Goal: Task Accomplishment & Management: Manage account settings

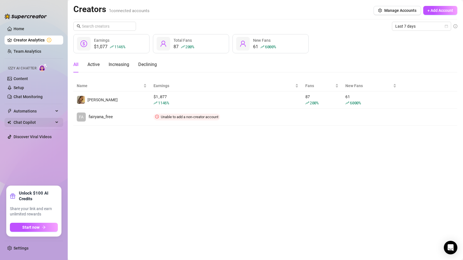
click at [25, 124] on span "Chat Copilot" at bounding box center [34, 122] width 40 height 9
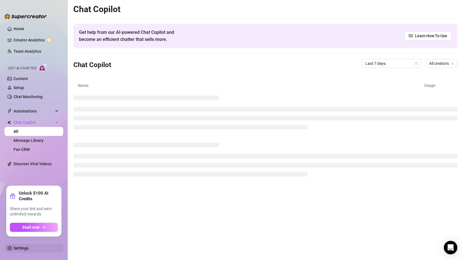
click at [16, 246] on link "Settings" at bounding box center [21, 248] width 15 height 5
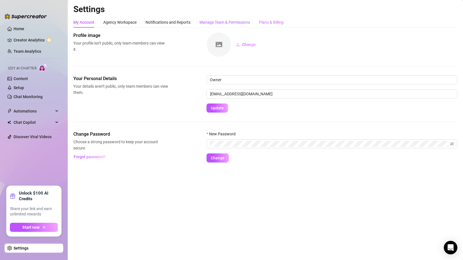
click at [236, 23] on div "Manage Team & Permissions" at bounding box center [224, 22] width 50 height 6
click at [266, 19] on div "Plans & Billing" at bounding box center [271, 22] width 25 height 6
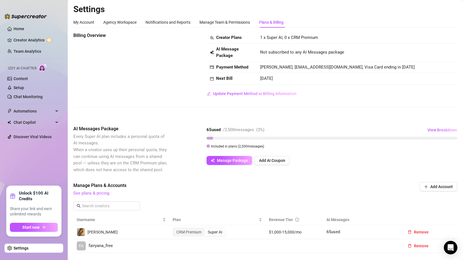
click at [273, 21] on div "Plans & Billing" at bounding box center [271, 22] width 25 height 6
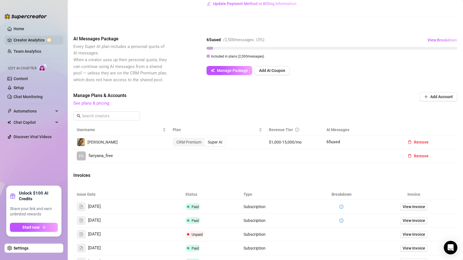
click at [43, 40] on link "Creator Analytics" at bounding box center [36, 40] width 45 height 9
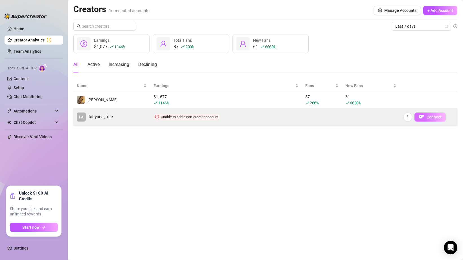
click at [435, 119] on span "Connect" at bounding box center [433, 117] width 15 height 5
click at [425, 120] on button "Connect" at bounding box center [429, 116] width 31 height 9
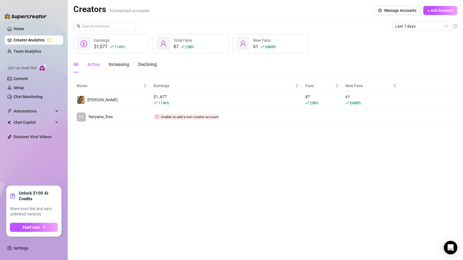
click at [95, 67] on div "Active" at bounding box center [93, 64] width 12 height 7
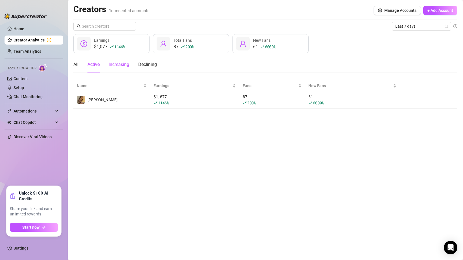
click at [121, 66] on div "Increasing" at bounding box center [119, 64] width 21 height 7
click at [147, 67] on div "Declining" at bounding box center [147, 64] width 19 height 7
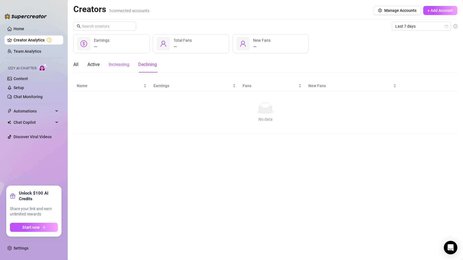
click at [122, 66] on div "Increasing" at bounding box center [119, 64] width 21 height 7
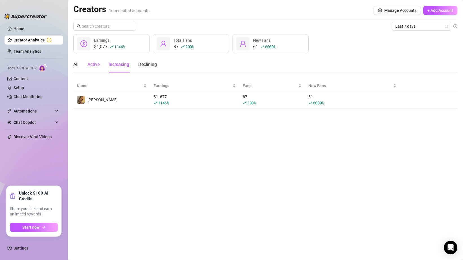
click at [97, 65] on div "Active" at bounding box center [93, 64] width 12 height 7
click at [85, 65] on div "All Active Increasing Declining" at bounding box center [114, 65] width 83 height 16
click at [79, 63] on div "All Active Increasing Declining" at bounding box center [114, 65] width 83 height 16
click at [75, 65] on div "All" at bounding box center [75, 64] width 5 height 7
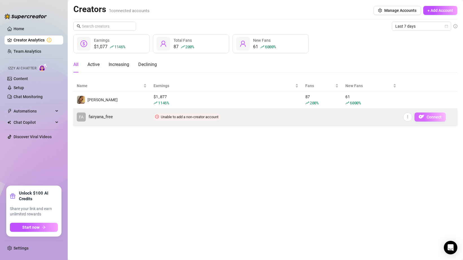
click at [421, 118] on img "button" at bounding box center [421, 117] width 6 height 6
click at [422, 118] on img "button" at bounding box center [421, 117] width 6 height 6
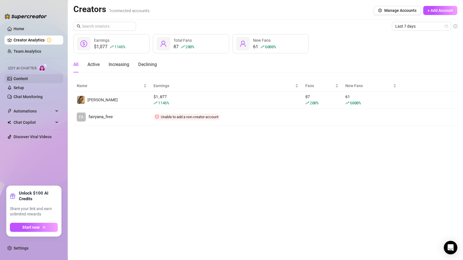
click at [28, 78] on link "Content" at bounding box center [21, 78] width 14 height 5
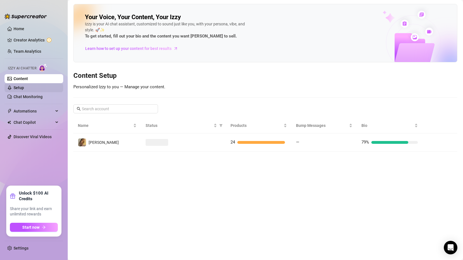
click at [24, 85] on link "Setup" at bounding box center [19, 87] width 10 height 5
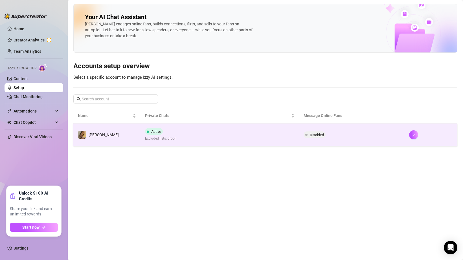
click at [198, 135] on td "Active Excluded lists: drool" at bounding box center [219, 134] width 158 height 23
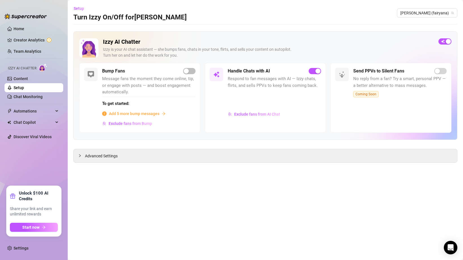
click at [197, 164] on main "Setup Turn Izzy On/Off for [PERSON_NAME] [PERSON_NAME] (fairyana) Izzy AI Chatt…" at bounding box center [265, 130] width 395 height 260
click at [185, 151] on div "Advanced Settings" at bounding box center [265, 155] width 383 height 13
click at [134, 154] on div "Advanced Settings" at bounding box center [265, 155] width 383 height 13
click at [97, 154] on span "Advanced Settings" at bounding box center [101, 156] width 33 height 6
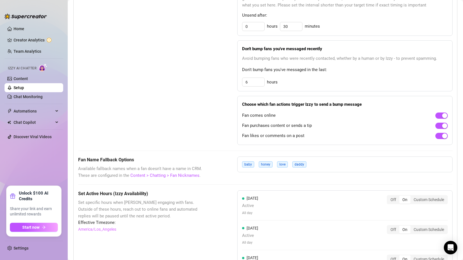
scroll to position [321, 0]
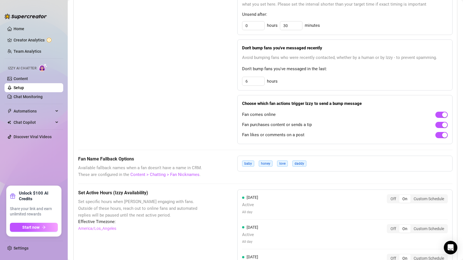
click at [251, 106] on div "Choose which fan actions trigger Izzy to send a bump message Fan comes online F…" at bounding box center [344, 119] width 215 height 49
click at [251, 106] on strong "Choose which fan actions trigger Izzy to send a bump message" at bounding box center [302, 103] width 120 height 5
click at [251, 109] on div "Choose which fan actions trigger Izzy to send a bump message Fan comes online F…" at bounding box center [344, 119] width 215 height 49
click at [255, 125] on span "Fan purchases content or sends a tip" at bounding box center [277, 125] width 70 height 7
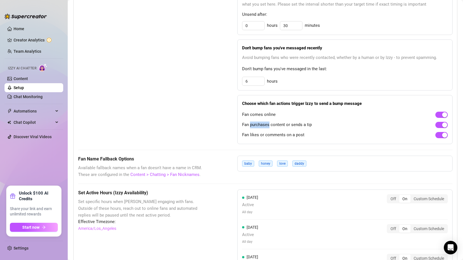
click at [255, 125] on span "Fan purchases content or sends a tip" at bounding box center [277, 125] width 70 height 7
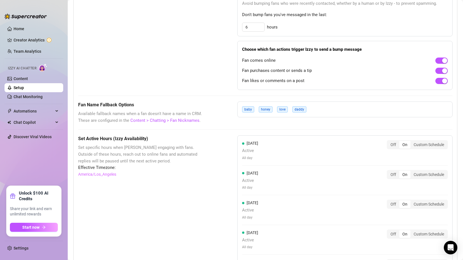
click at [253, 123] on div "Fan Name Fallback Options Available fallback names when a fan doesn't have a na…" at bounding box center [265, 112] width 374 height 22
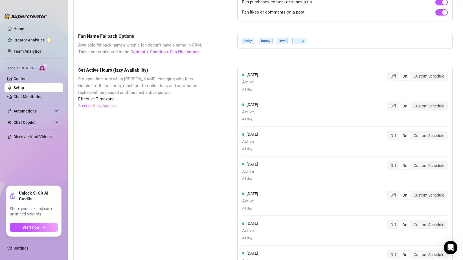
scroll to position [467, 0]
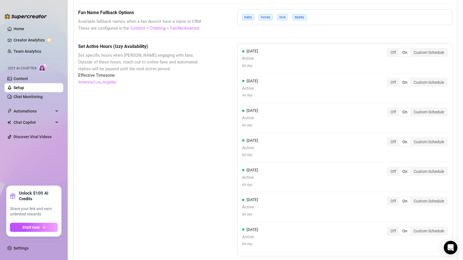
click at [158, 30] on link "Content > Chatting > Fan Nicknames" at bounding box center [164, 28] width 69 height 5
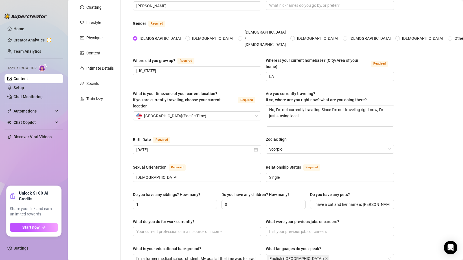
scroll to position [34, 0]
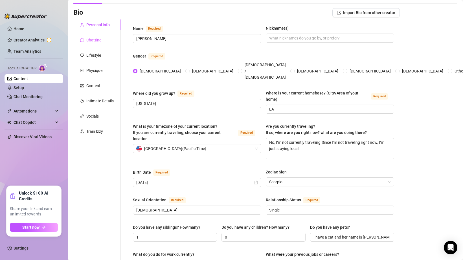
click at [101, 36] on div "Chatting" at bounding box center [96, 40] width 47 height 11
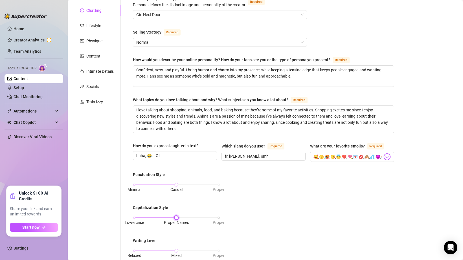
scroll to position [0, 0]
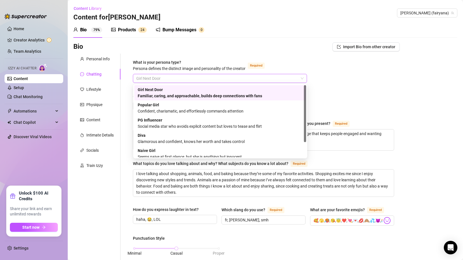
click at [190, 76] on span "Girl Next Door" at bounding box center [219, 78] width 167 height 8
click at [188, 92] on div "Girl Next Door Familiar, caring, and approachable, builds deep connections with…" at bounding box center [220, 93] width 165 height 12
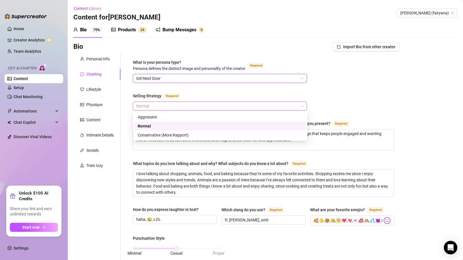
click at [187, 104] on span "Normal" at bounding box center [219, 106] width 167 height 8
click at [207, 92] on div "Selling Strategy Required" at bounding box center [220, 96] width 174 height 9
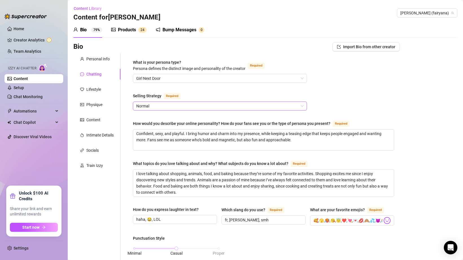
click at [197, 105] on span "Normal" at bounding box center [219, 106] width 167 height 8
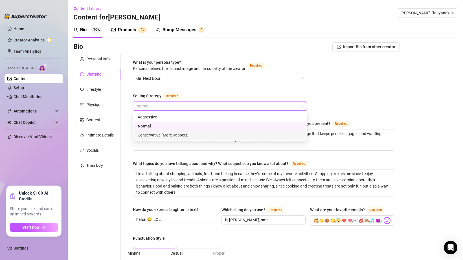
click at [161, 134] on div "Conservative (More Rapport)" at bounding box center [220, 135] width 165 height 6
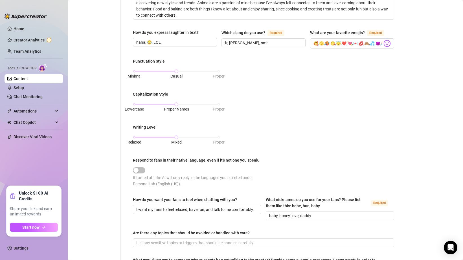
scroll to position [269, 0]
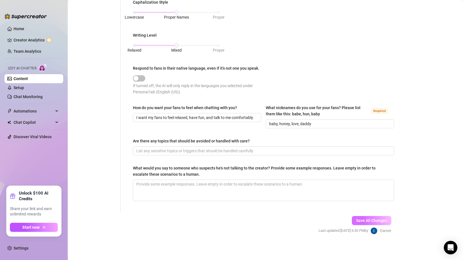
click at [361, 218] on span "Save All Changes" at bounding box center [371, 220] width 31 height 5
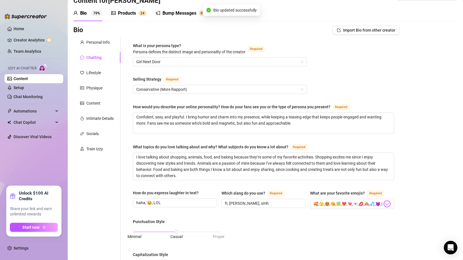
scroll to position [0, 0]
